Goal: Task Accomplishment & Management: Complete application form

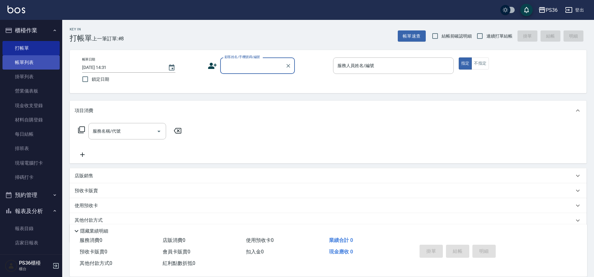
click at [34, 65] on link "帳單列表" at bounding box center [30, 62] width 57 height 14
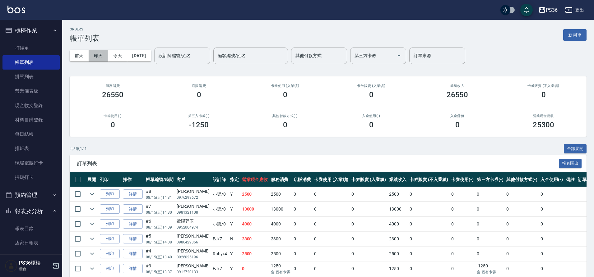
click at [103, 54] on button "昨天" at bounding box center [98, 56] width 19 height 12
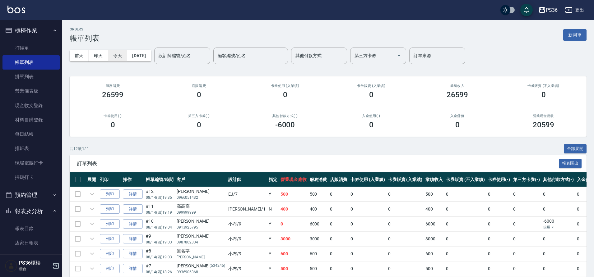
click at [119, 54] on button "今天" at bounding box center [117, 56] width 19 height 12
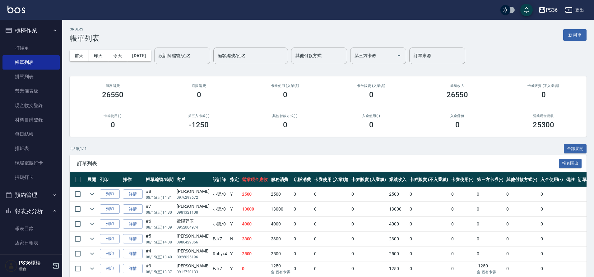
click at [180, 61] on input "設計師編號/姓名" at bounding box center [182, 55] width 50 height 11
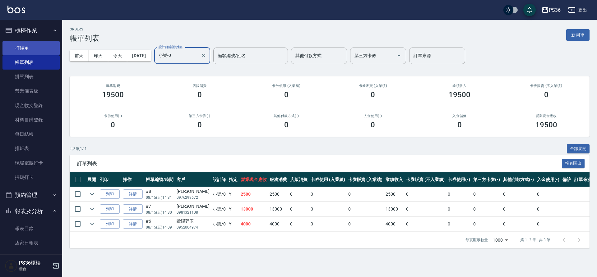
type input "小樂-0"
click at [14, 49] on link "打帳單" at bounding box center [30, 48] width 57 height 14
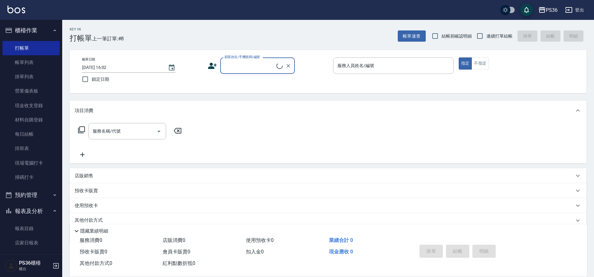
click at [241, 70] on input "顧客姓名/手機號碼/編號" at bounding box center [249, 65] width 53 height 11
click at [250, 65] on input "[PERSON_NAME]" at bounding box center [253, 65] width 60 height 11
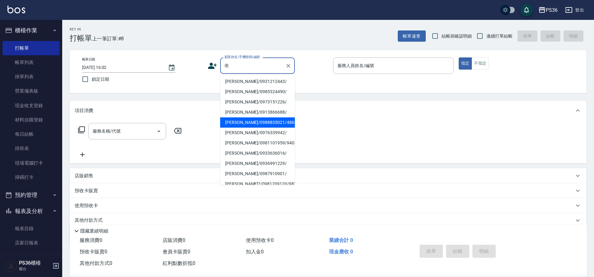
click at [253, 125] on li "[PERSON_NAME]/0988835021/4865" at bounding box center [257, 123] width 75 height 10
type input "[PERSON_NAME]/0988835021/4865"
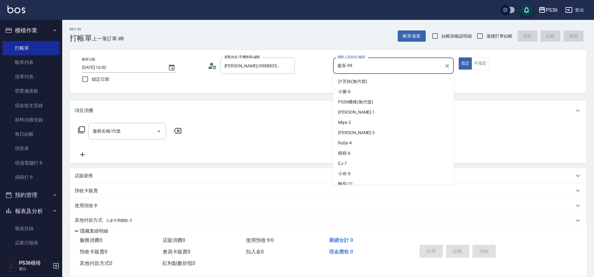
click at [372, 68] on input "處長-99" at bounding box center [389, 65] width 106 height 11
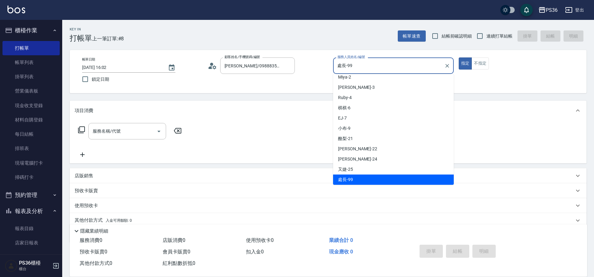
click at [372, 68] on input "處長-99" at bounding box center [389, 65] width 106 height 11
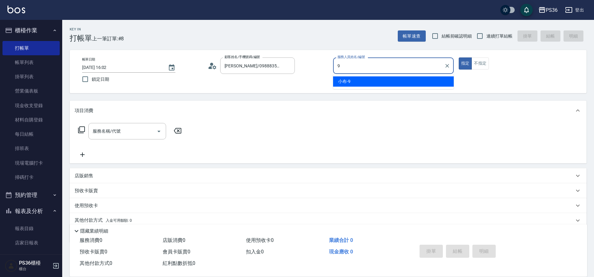
scroll to position [0, 0]
type input "小布-9"
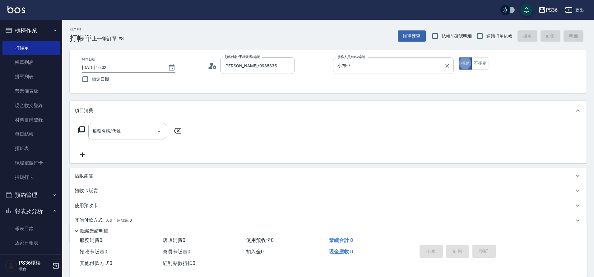
type button "true"
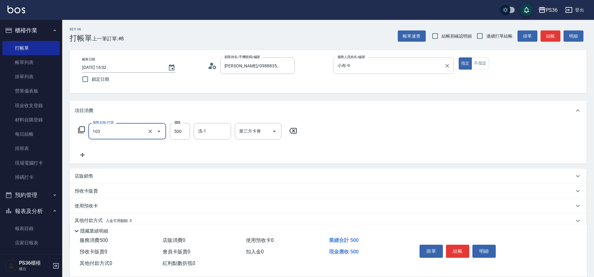
type input "B級洗剪(103)"
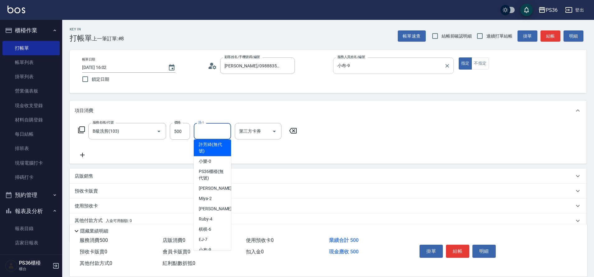
scroll to position [69, 0]
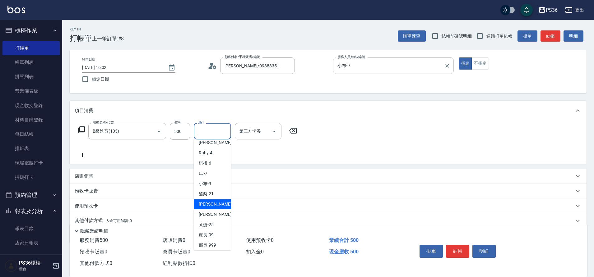
type input "[PERSON_NAME]-22"
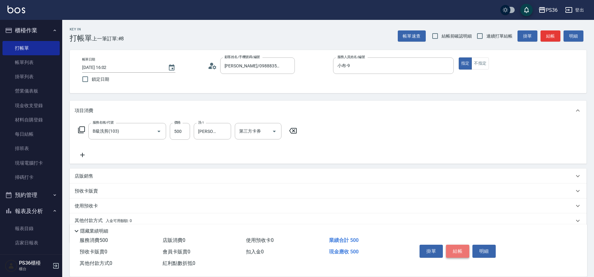
click at [450, 249] on button "結帳" at bounding box center [457, 251] width 23 height 13
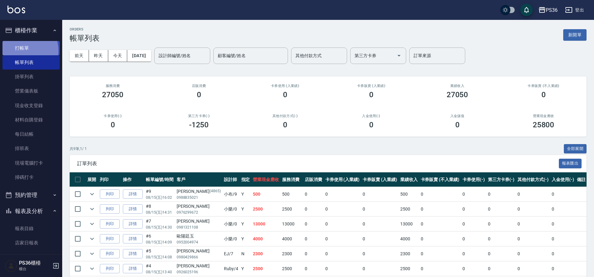
click at [21, 51] on link "打帳單" at bounding box center [30, 48] width 57 height 14
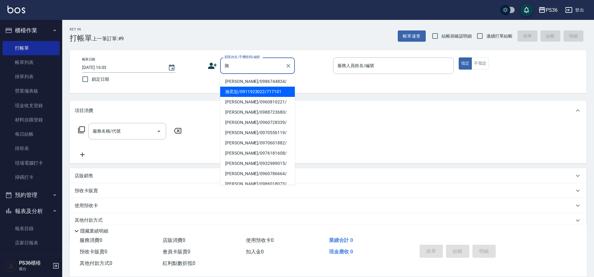
click at [239, 89] on li "施奕彣/0911923022/717101" at bounding box center [257, 92] width 75 height 10
type input "施奕彣/0911923022/717101"
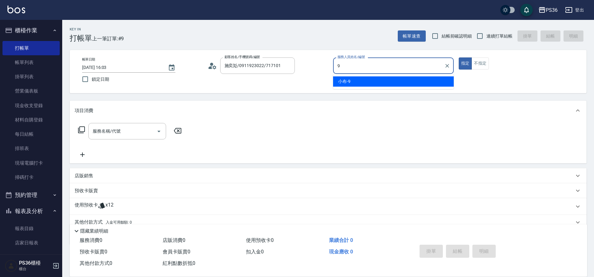
type input "小布-9"
type button "true"
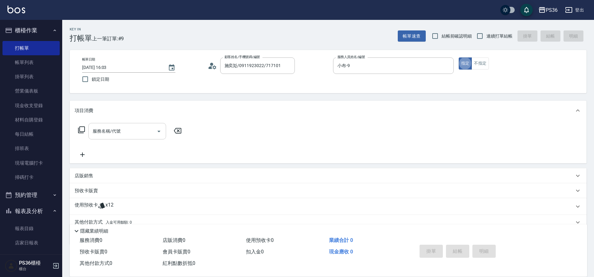
click at [119, 132] on input "服務名稱/代號" at bounding box center [122, 131] width 63 height 11
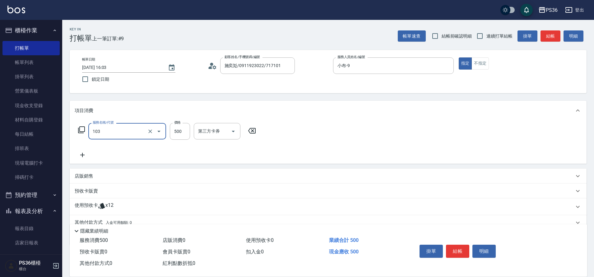
type input "B級洗剪(103)"
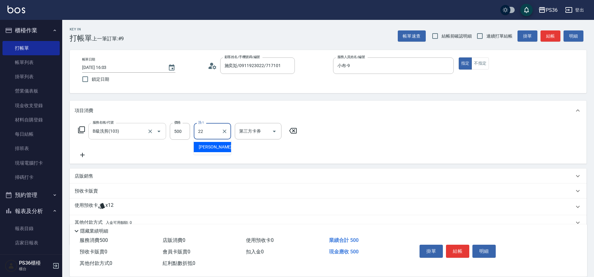
type input "[PERSON_NAME]-22"
click at [81, 130] on icon at bounding box center [81, 129] width 7 height 7
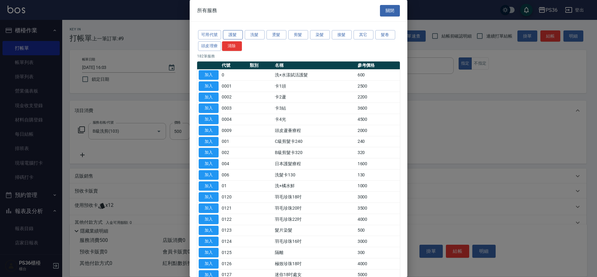
click at [239, 34] on button "護髮" at bounding box center [233, 35] width 20 height 10
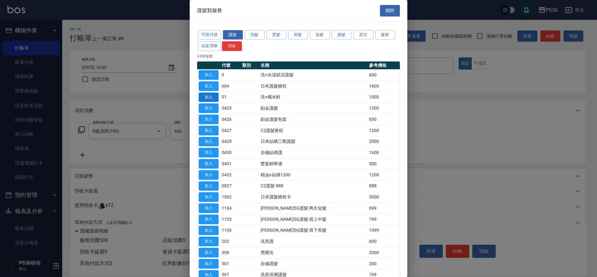
click at [206, 97] on button "加入" at bounding box center [209, 98] width 20 height 10
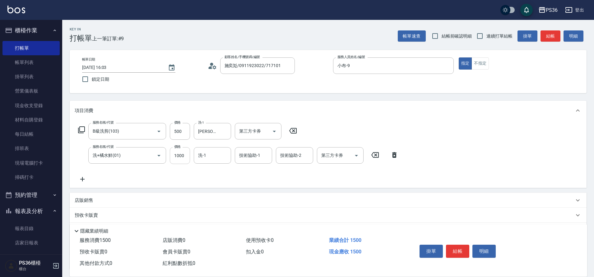
click at [179, 156] on input "1000" at bounding box center [180, 155] width 20 height 17
type input "1600"
type input "又婕-25"
click at [457, 250] on button "結帳" at bounding box center [457, 251] width 23 height 13
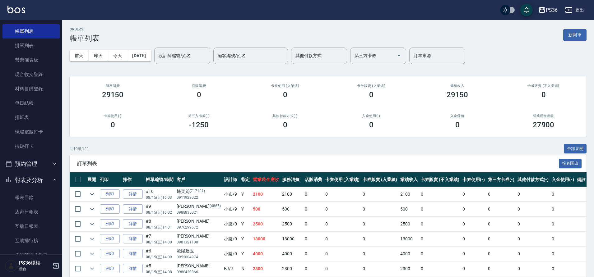
scroll to position [199, 0]
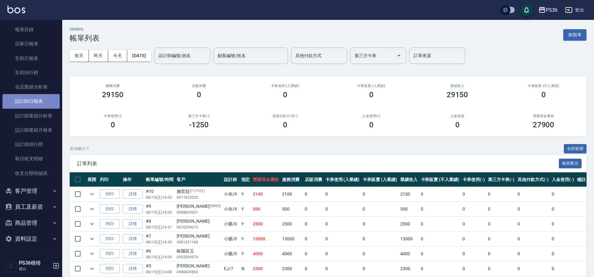
click at [36, 104] on link "設計師日報表" at bounding box center [30, 101] width 57 height 14
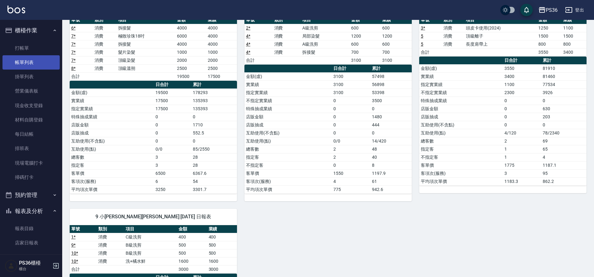
scroll to position [31, 0]
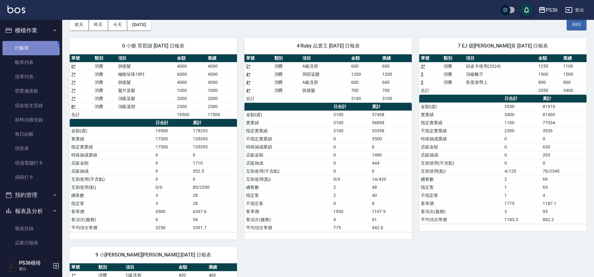
click at [26, 55] on link "打帳單" at bounding box center [30, 48] width 57 height 14
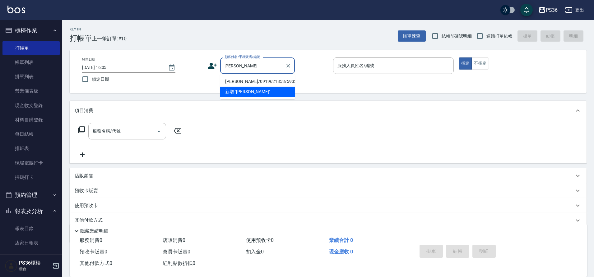
click at [255, 83] on li "[PERSON_NAME]/0919621853/593339" at bounding box center [257, 82] width 75 height 10
type input "[PERSON_NAME]/0919621853/593339"
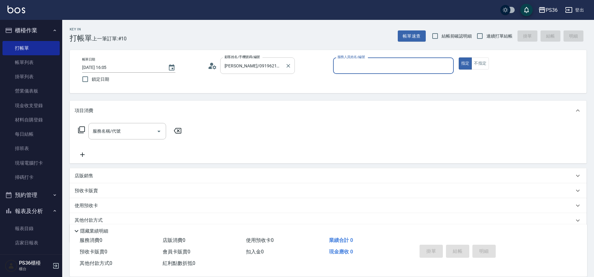
type input "Ruby-4"
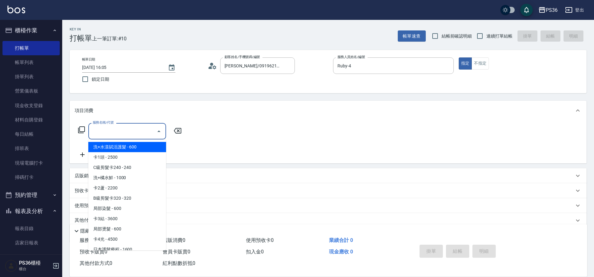
click at [116, 136] on input "服務名稱/代號" at bounding box center [122, 131] width 63 height 11
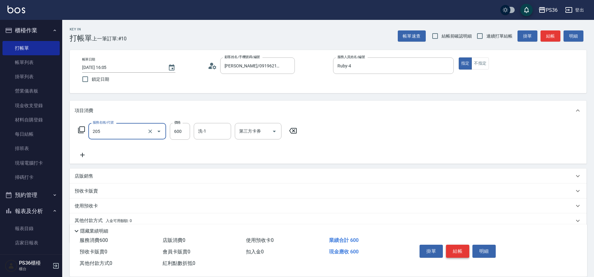
type input "A級洗剪(205)"
click at [463, 251] on button "結帳" at bounding box center [457, 251] width 23 height 13
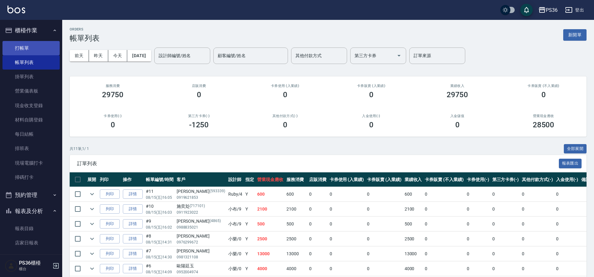
click at [18, 45] on link "打帳單" at bounding box center [30, 48] width 57 height 14
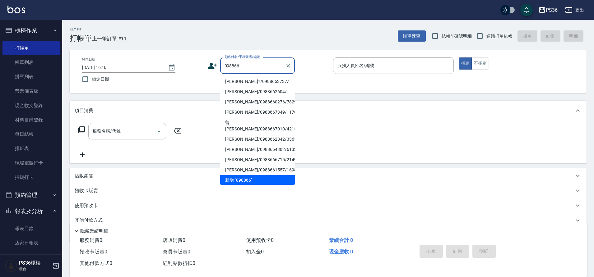
click at [241, 83] on li "[PERSON_NAME]?/0988663737/" at bounding box center [257, 82] width 75 height 10
type input "[PERSON_NAME]?/0988663737/"
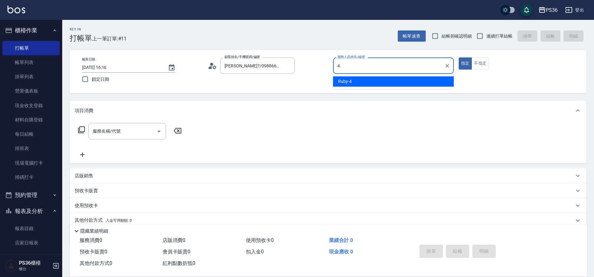
type input "Ruby-4"
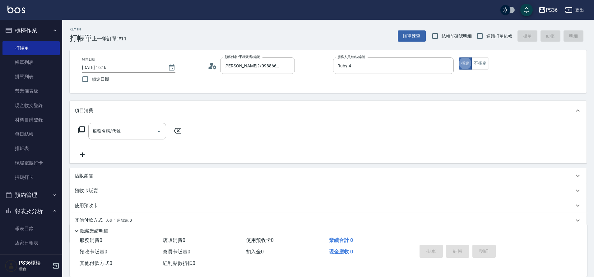
type button "true"
click at [128, 131] on input "服務名稱/代號" at bounding box center [122, 131] width 63 height 11
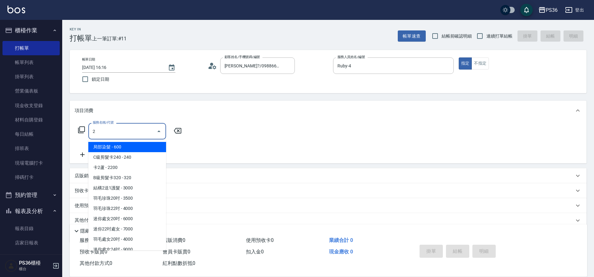
click at [128, 131] on input "2" at bounding box center [122, 131] width 63 height 11
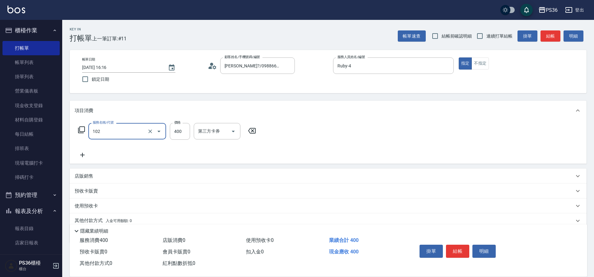
type input "精油洗髮(102)"
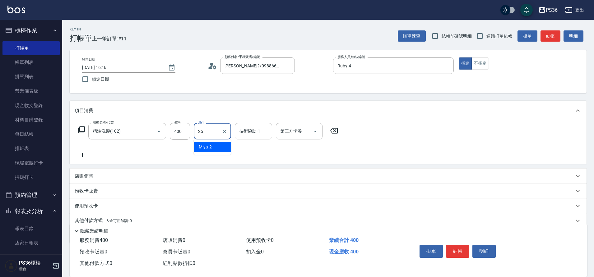
type input "又婕-25"
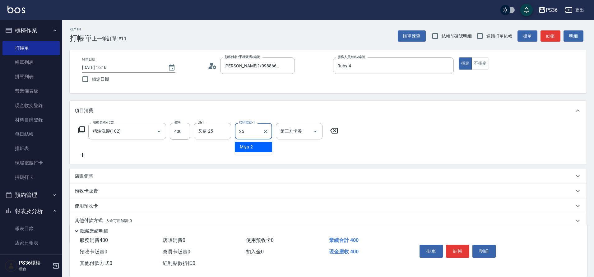
type input "又婕-25"
click at [455, 245] on button "結帳" at bounding box center [457, 251] width 23 height 13
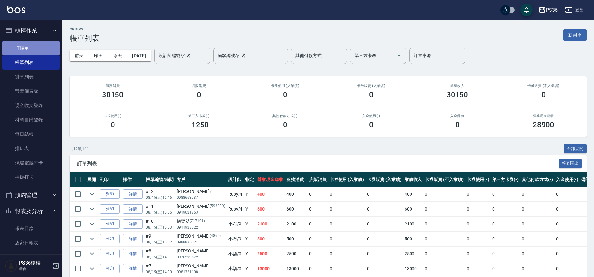
click at [36, 50] on link "打帳單" at bounding box center [30, 48] width 57 height 14
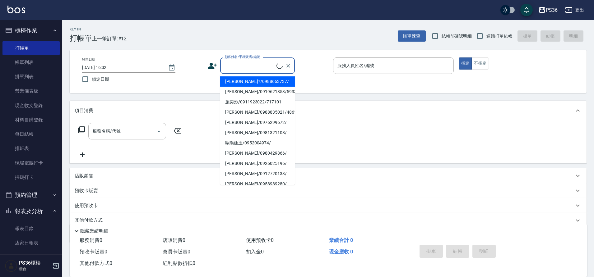
click at [267, 67] on input "顧客姓名/手機號碼/編號" at bounding box center [249, 65] width 53 height 11
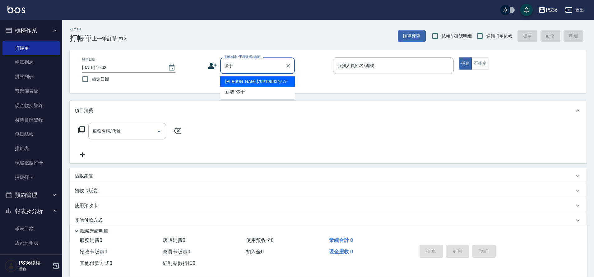
click at [252, 84] on li "[PERSON_NAME]/0919883477/" at bounding box center [257, 82] width 75 height 10
type input "[PERSON_NAME]/0919883477/"
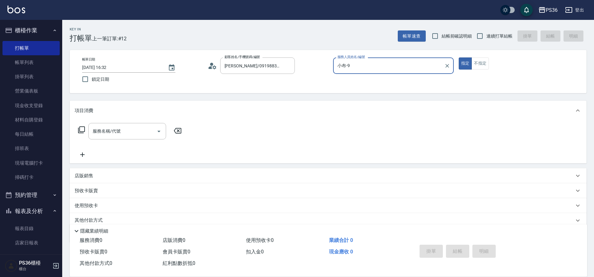
type input "小布-9"
click at [79, 131] on icon at bounding box center [81, 130] width 7 height 7
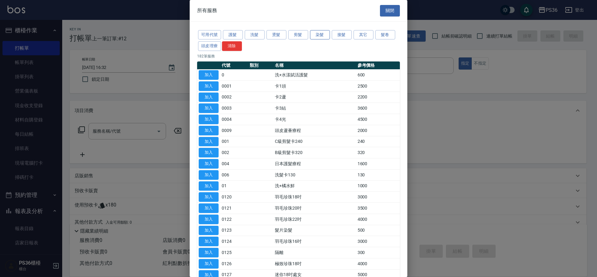
click at [319, 36] on button "染髮" at bounding box center [320, 35] width 20 height 10
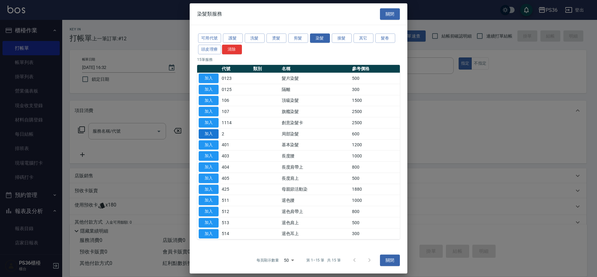
click at [207, 133] on button "加入" at bounding box center [209, 134] width 20 height 10
type input "局部染髮(2)"
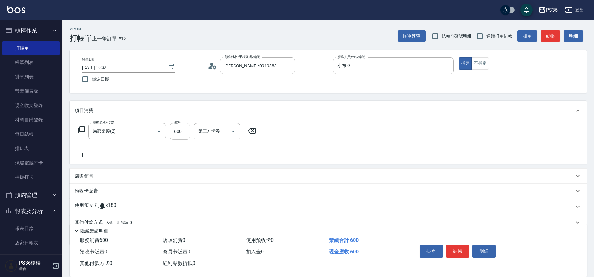
click at [180, 136] on input "600" at bounding box center [180, 131] width 20 height 17
click at [79, 130] on icon at bounding box center [81, 129] width 7 height 7
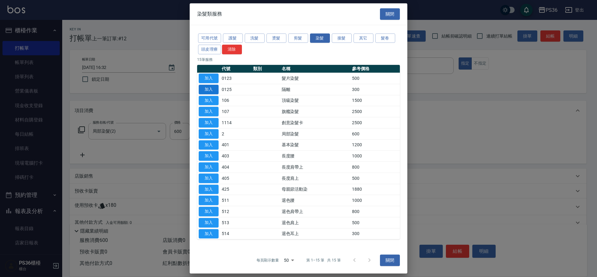
click at [213, 89] on button "加入" at bounding box center [209, 90] width 20 height 10
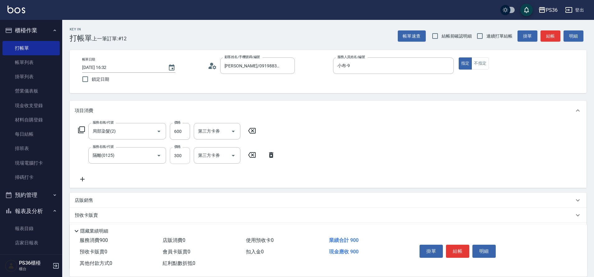
click at [182, 153] on input "300" at bounding box center [180, 155] width 20 height 17
type input "400"
click at [83, 132] on icon at bounding box center [81, 129] width 7 height 7
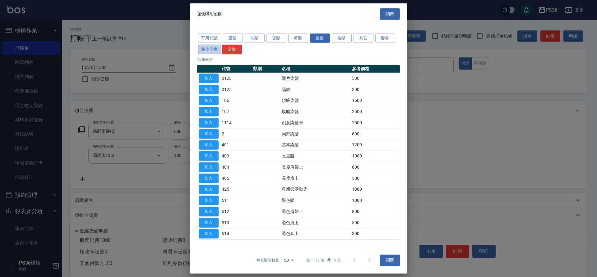
click at [211, 52] on button "頭皮理療" at bounding box center [209, 50] width 23 height 10
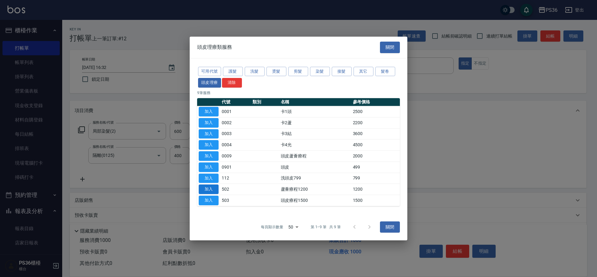
click at [201, 189] on button "加入" at bounding box center [209, 190] width 20 height 10
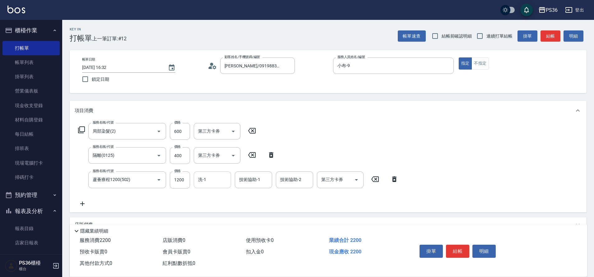
click at [220, 183] on input "洗-1" at bounding box center [213, 179] width 32 height 11
type input "又婕-25"
click at [457, 251] on button "結帳" at bounding box center [457, 251] width 23 height 13
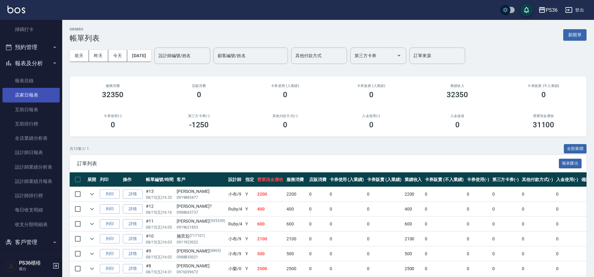
scroll to position [137, 0]
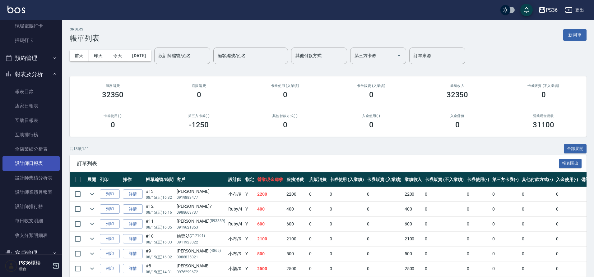
click at [44, 165] on link "設計師日報表" at bounding box center [30, 163] width 57 height 14
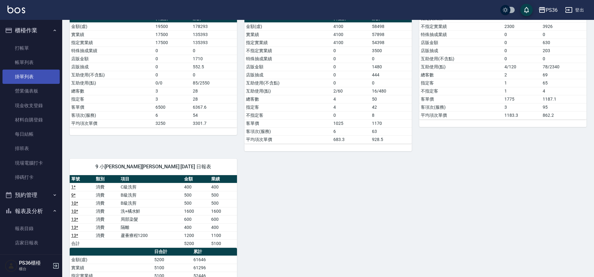
scroll to position [64, 0]
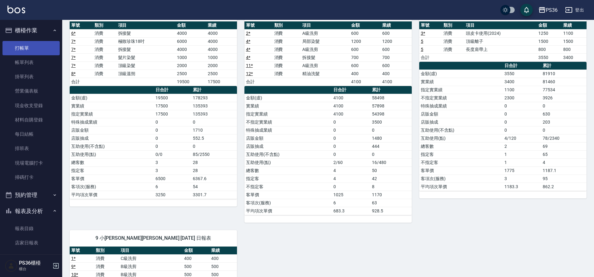
click at [29, 48] on link "打帳單" at bounding box center [30, 48] width 57 height 14
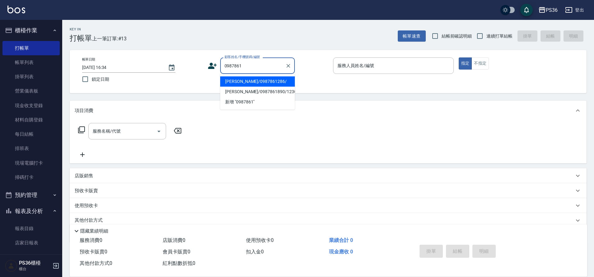
click at [255, 79] on li "[PERSON_NAME]/0987861286/" at bounding box center [257, 82] width 75 height 10
type input "[PERSON_NAME]/0987861286/"
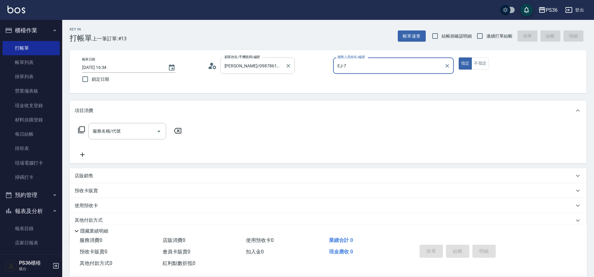
type input "EJ-7"
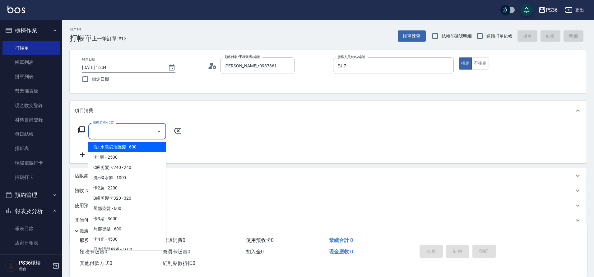
click at [135, 135] on input "服務名稱/代號" at bounding box center [122, 131] width 63 height 11
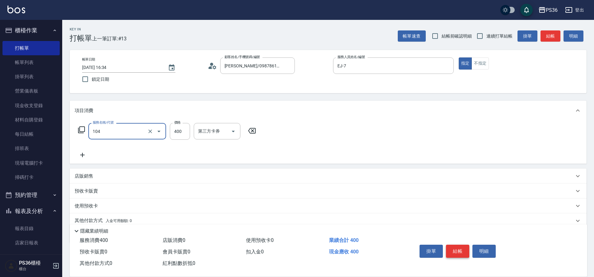
type input "B級單剪(104)"
click at [457, 250] on button "結帳" at bounding box center [457, 251] width 23 height 13
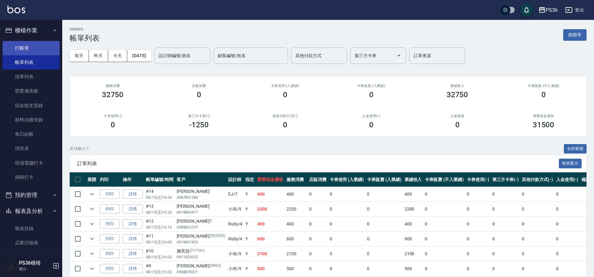
click at [26, 49] on link "打帳單" at bounding box center [30, 48] width 57 height 14
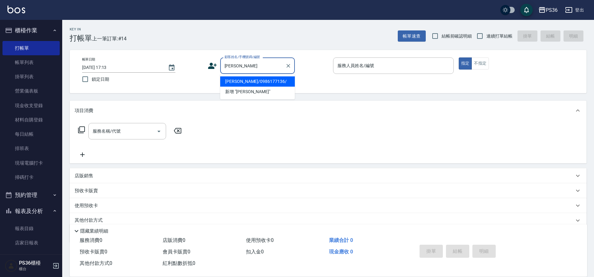
type input "[PERSON_NAME]/0986177136/"
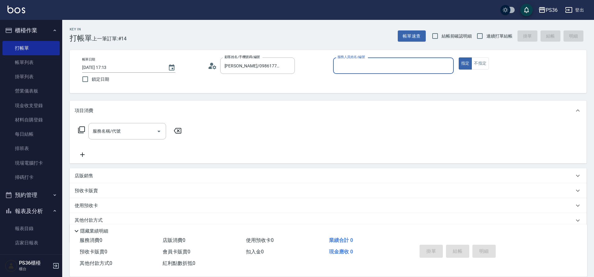
type input "小布-9"
click at [459, 58] on button "指定" at bounding box center [465, 64] width 13 height 12
type button "true"
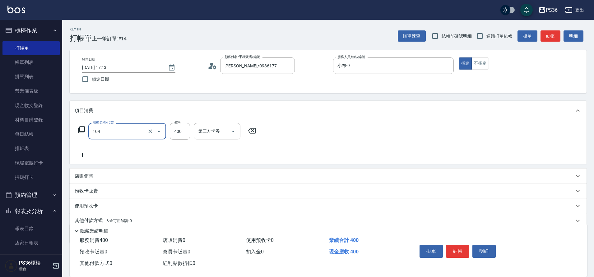
type input "B級單剪(104)"
type input "350"
click at [448, 249] on button "結帳" at bounding box center [457, 251] width 23 height 13
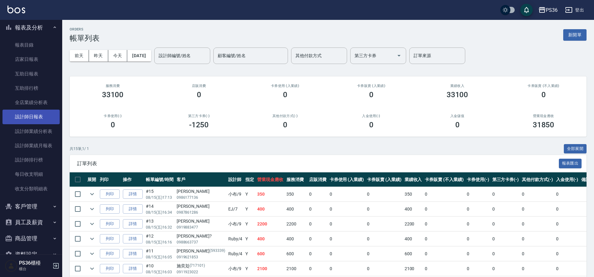
scroll to position [168, 0]
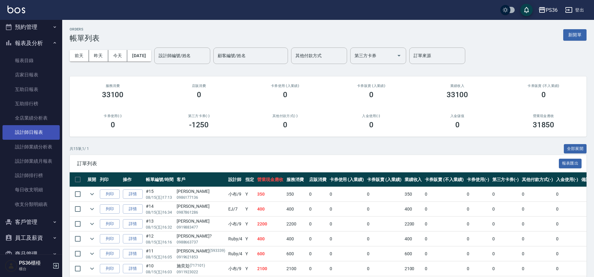
click at [34, 133] on link "設計師日報表" at bounding box center [30, 132] width 57 height 14
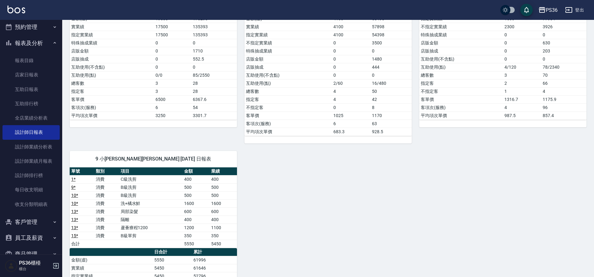
scroll to position [249, 0]
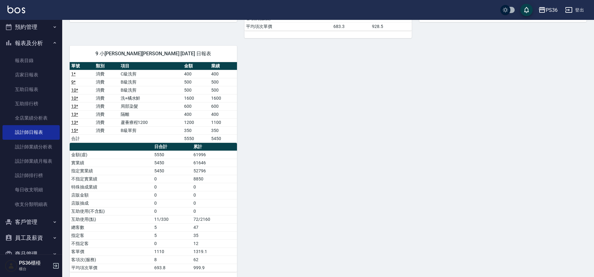
click at [397, 155] on div "0 小樂 育郡謝 [DATE] 日報表 單號 類別 項目 金額 業績 6 * 消費 拆接髮 4000 4000 7 * 消費 極致珍珠18吋 6000 400…" at bounding box center [324, 46] width 524 height 467
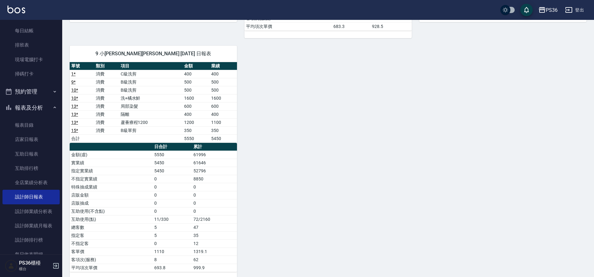
scroll to position [13, 0]
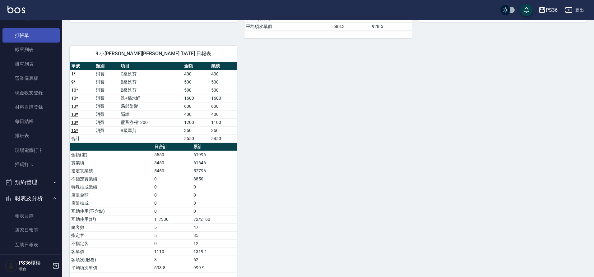
click at [30, 35] on link "打帳單" at bounding box center [30, 35] width 57 height 14
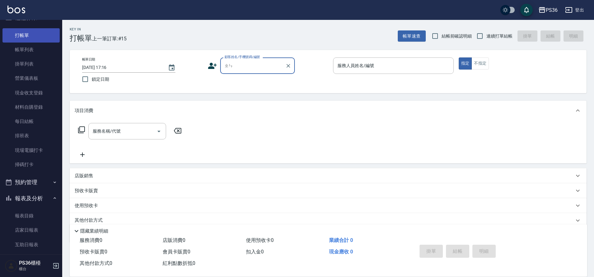
type input "鎮"
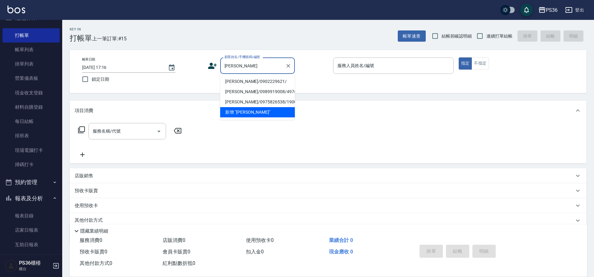
click at [252, 80] on li "[PERSON_NAME]/0902229621/" at bounding box center [257, 82] width 75 height 10
type input "[PERSON_NAME]/0902229621/"
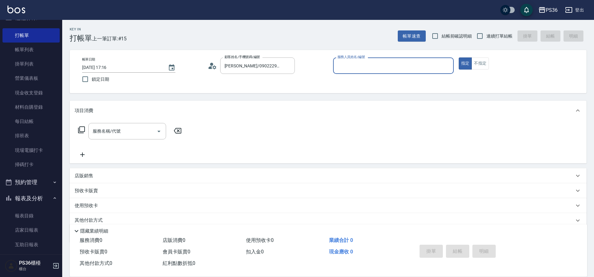
type input "Ruby-4"
click at [124, 131] on input "服務名稱/代號" at bounding box center [122, 131] width 63 height 11
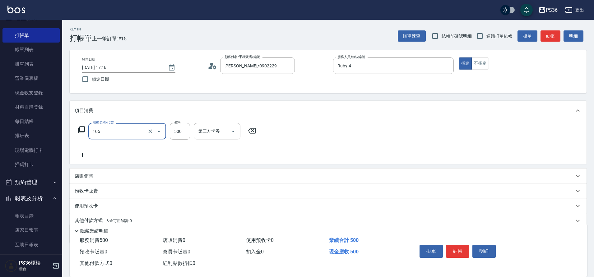
type input "A級單剪(105)"
click at [82, 156] on icon at bounding box center [82, 155] width 4 height 4
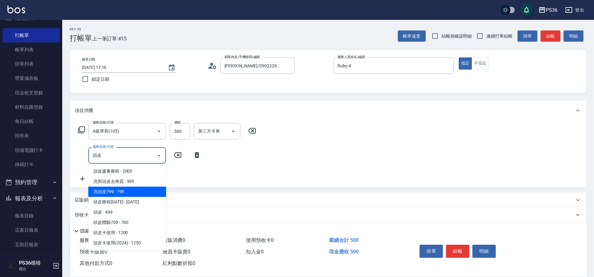
click at [135, 194] on span "洗頭皮799 - 799" at bounding box center [127, 192] width 78 height 10
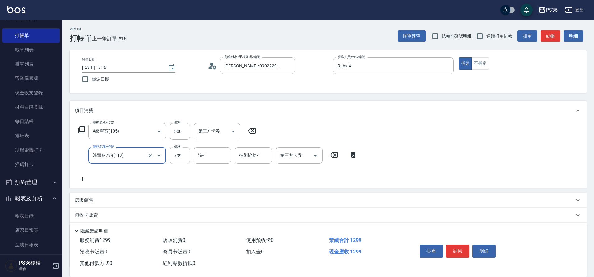
type input "洗頭皮799(112)"
click at [178, 153] on input "799" at bounding box center [180, 155] width 20 height 17
type input "899"
click at [460, 248] on button "結帳" at bounding box center [457, 251] width 23 height 13
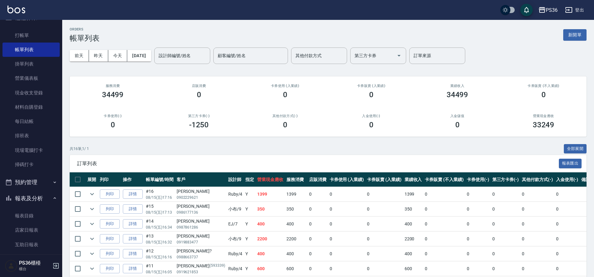
scroll to position [106, 0]
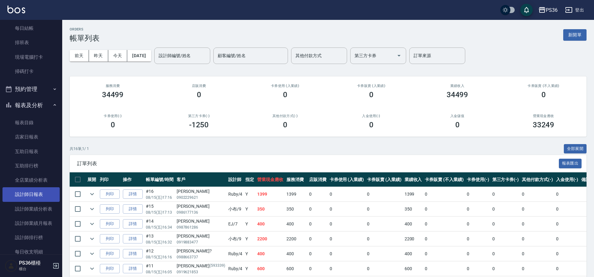
click at [42, 198] on link "設計師日報表" at bounding box center [30, 195] width 57 height 14
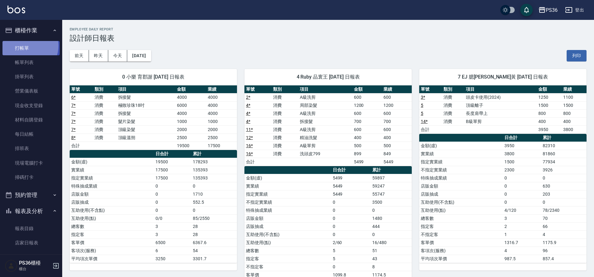
click at [26, 45] on link "打帳單" at bounding box center [30, 48] width 57 height 14
